Goal: Task Accomplishment & Management: Manage account settings

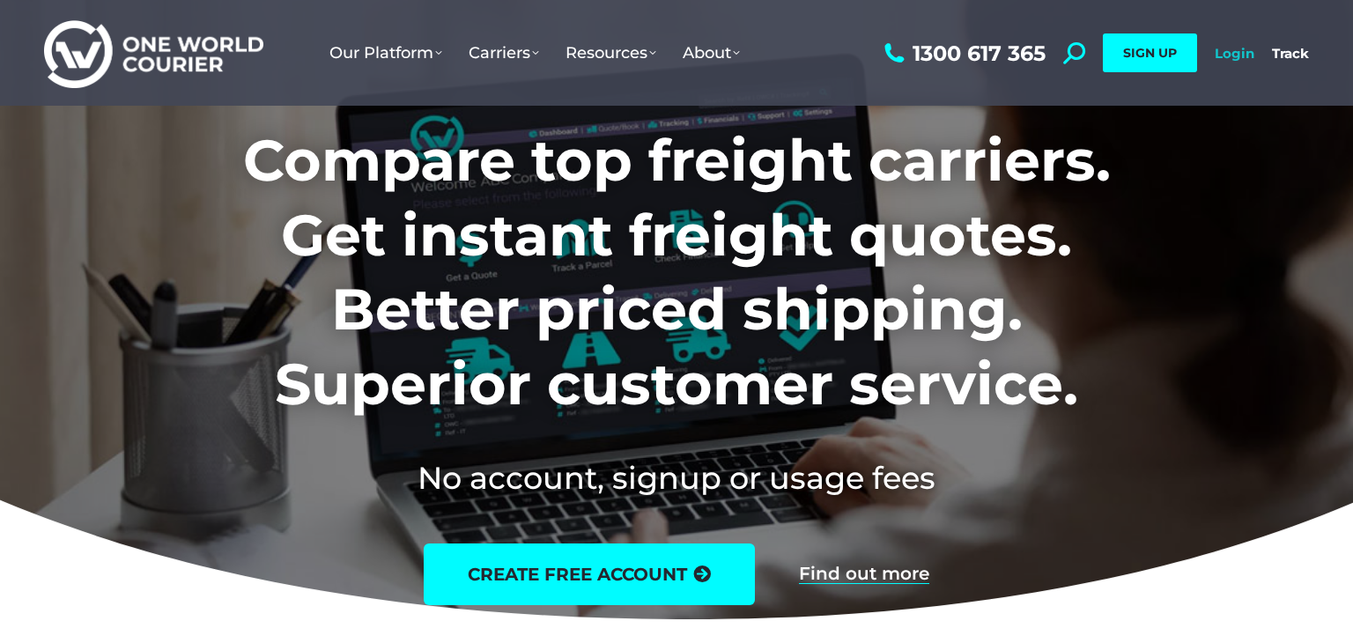
click at [1244, 46] on link "Login" at bounding box center [1235, 53] width 40 height 17
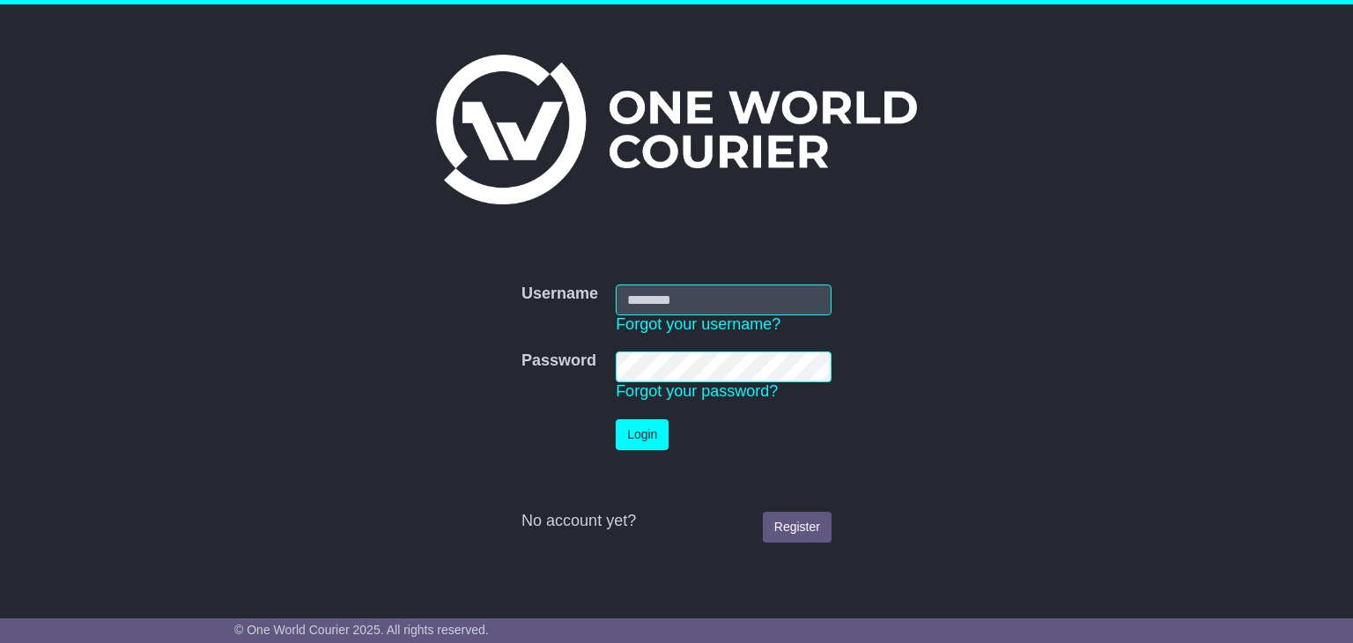
type input "**********"
click at [636, 432] on button "Login" at bounding box center [642, 434] width 53 height 31
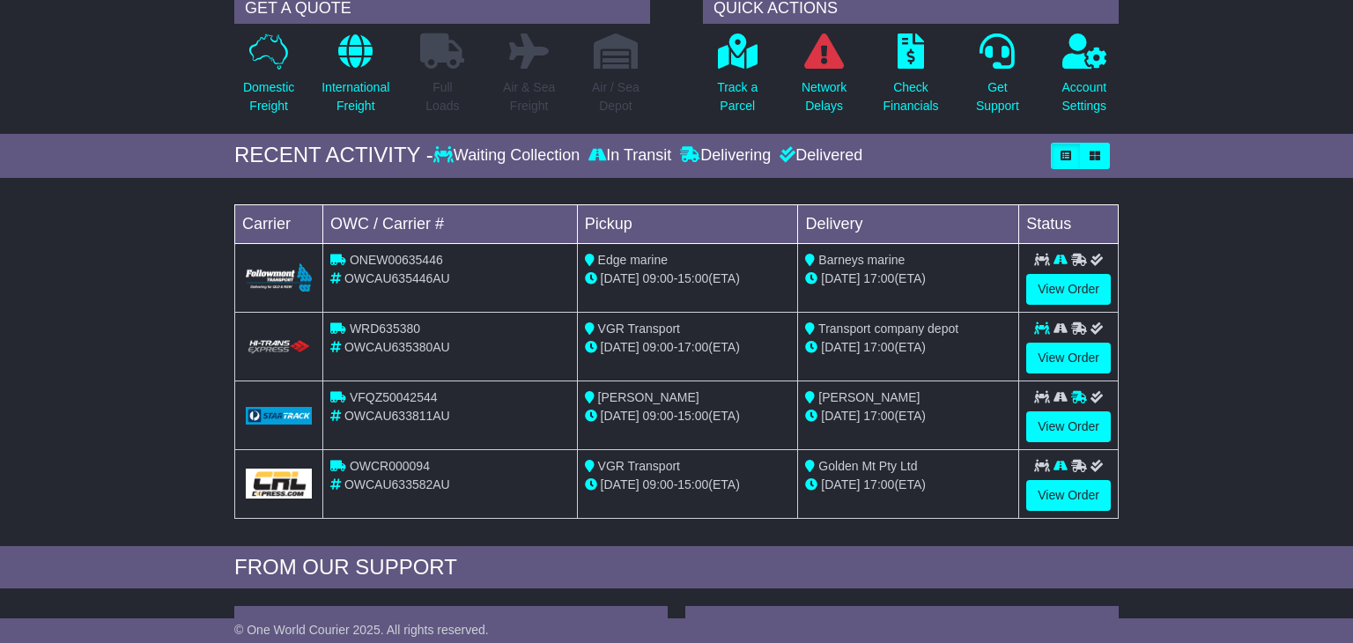
scroll to position [213, 0]
